Goal: Information Seeking & Learning: Check status

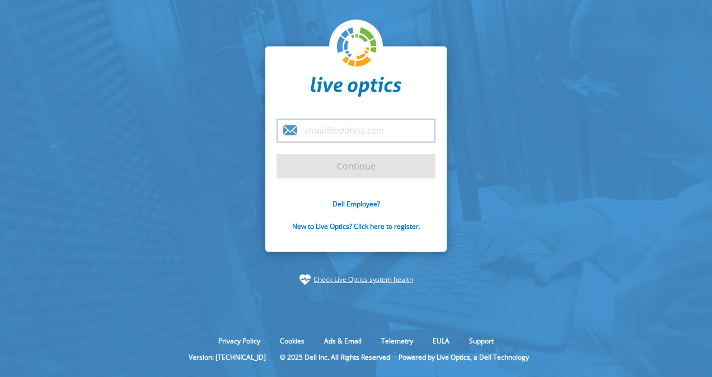
click at [350, 134] on input "email" at bounding box center [356, 131] width 159 height 24
click at [359, 131] on input "email" at bounding box center [356, 131] width 159 height 24
type input "x"
type input "zack.sawyer@dell.com"
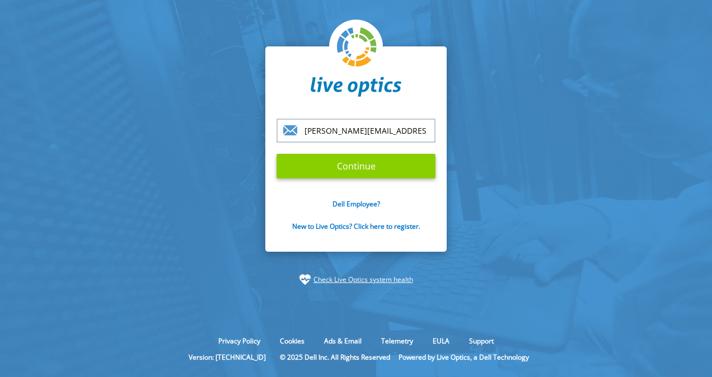
click at [329, 171] on input "Continue" at bounding box center [356, 166] width 159 height 25
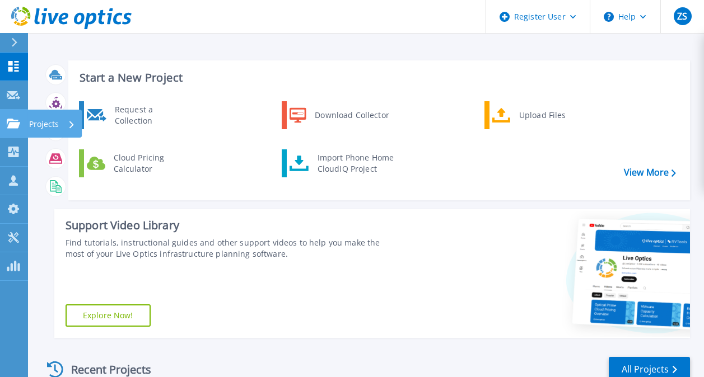
click at [18, 122] on icon at bounding box center [13, 124] width 13 height 10
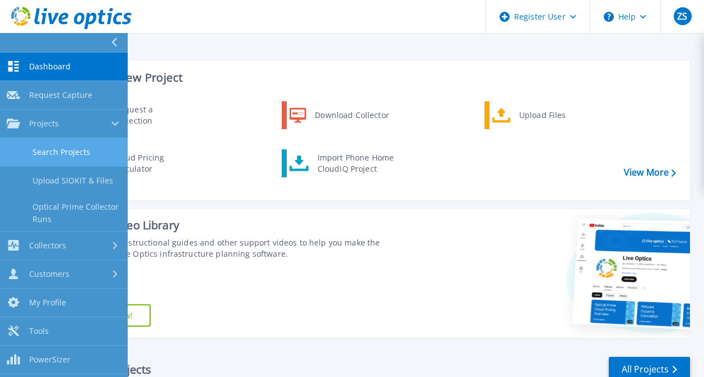
click at [30, 151] on link "Search Projects" at bounding box center [64, 152] width 128 height 29
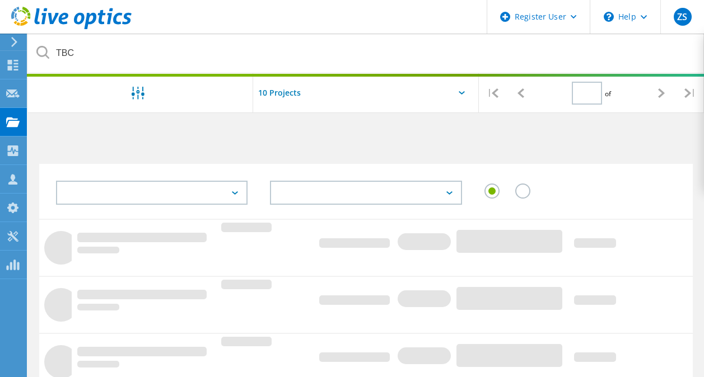
type input "1"
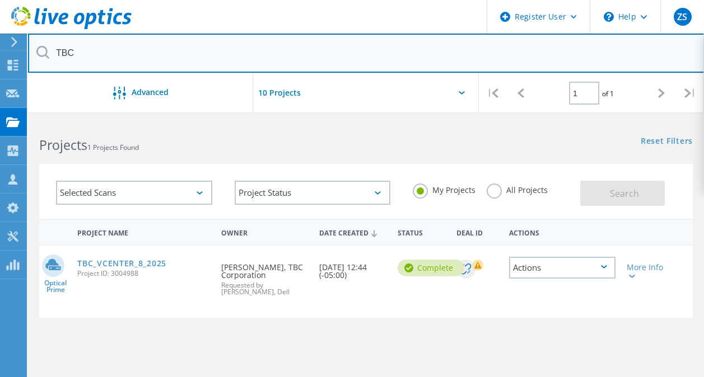
click at [169, 57] on input "TBC" at bounding box center [366, 53] width 676 height 39
type input "Heico"
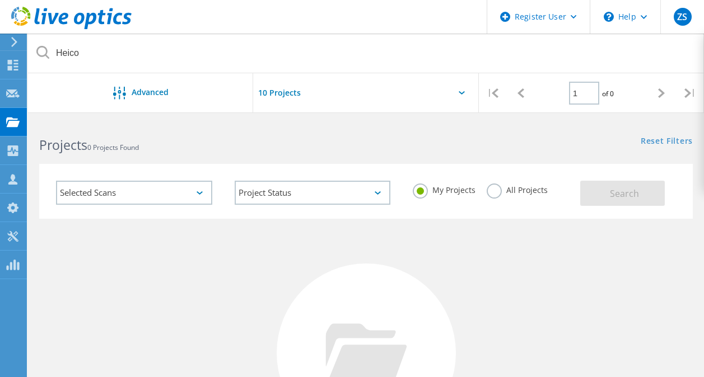
click at [489, 192] on label "All Projects" at bounding box center [516, 189] width 61 height 11
click at [0, 0] on input "All Projects" at bounding box center [0, 0] width 0 height 0
click at [592, 196] on button "Search" at bounding box center [622, 193] width 85 height 25
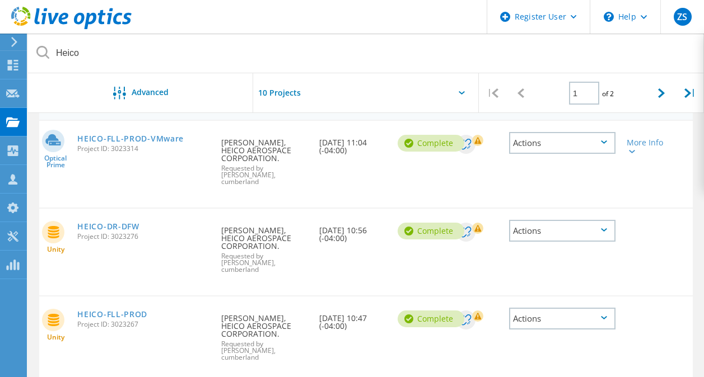
scroll to position [124, 0]
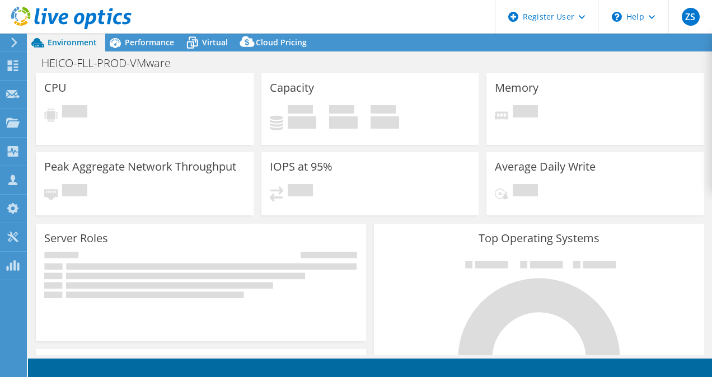
select select "USD"
